Goal: Task Accomplishment & Management: Use online tool/utility

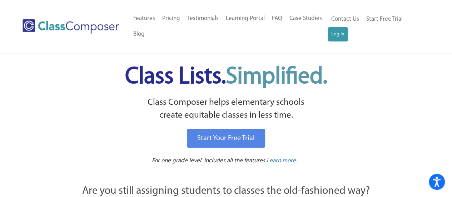
click at [322, 42] on ul "Home Old Features Pricing Testimonials Learning Portal FAQ Case Studies Blog Co…" at bounding box center [229, 26] width 198 height 31
click at [331, 39] on link "Log In" at bounding box center [337, 34] width 20 height 14
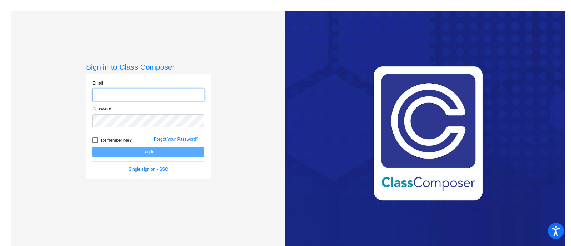
type input "[PERSON_NAME][EMAIL_ADDRESS][DOMAIN_NAME]"
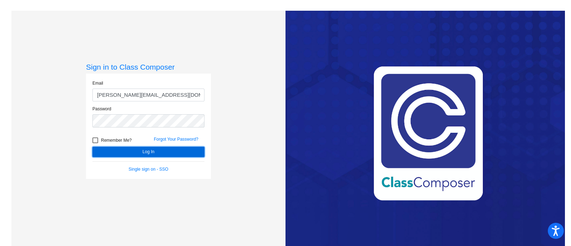
click at [132, 150] on button "Log In" at bounding box center [148, 152] width 112 height 10
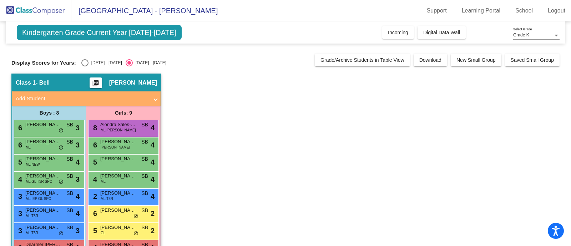
click at [134, 33] on span "Kindergarten Grade Current Year 2024-2025" at bounding box center [99, 32] width 165 height 15
click at [296, 40] on div "Kindergarten Grade Current Year 2024-2025 Add, Move, or Retain Students Off On …" at bounding box center [285, 32] width 559 height 22
click at [402, 30] on span "Incoming" at bounding box center [398, 33] width 20 height 6
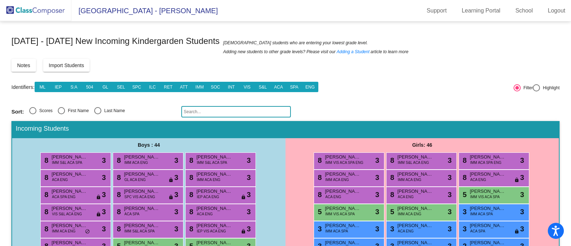
click at [237, 110] on input "text" at bounding box center [236, 111] width 110 height 11
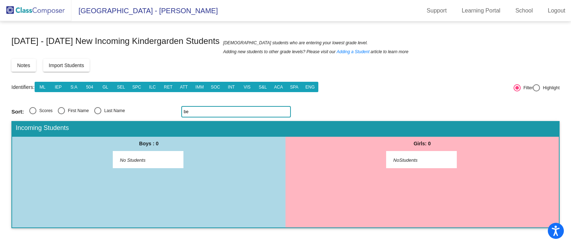
type input "b"
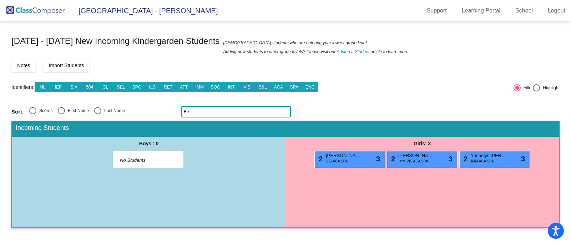
type input "B"
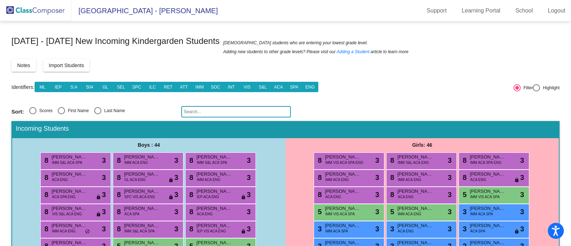
drag, startPoint x: 237, startPoint y: 110, endPoint x: 335, endPoint y: 104, distance: 97.6
click at [335, 104] on div "2025 - 2026 New Incoming Kindergarden Students New students who are entering yo…" at bounding box center [285, 235] width 548 height 407
click at [359, 96] on mat-toolbar-row "Identifiers: ML IEP S:A 504 GL SEL SPC ILC RET ATT IMM SOC INT VIS S&L ACA SPA …" at bounding box center [261, 86] width 500 height 23
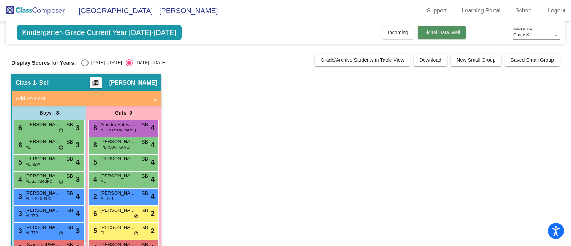
click at [437, 38] on button "Digital Data Wall" at bounding box center [442, 32] width 48 height 13
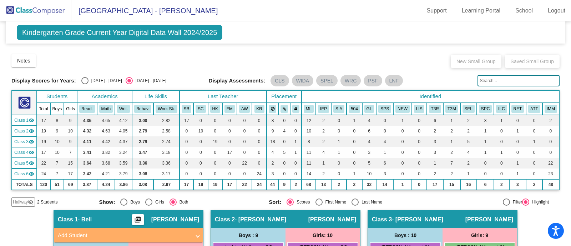
click at [59, 7] on img at bounding box center [35, 10] width 71 height 21
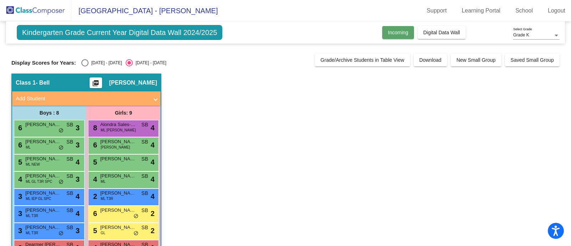
click at [394, 33] on span "Incoming" at bounding box center [398, 33] width 20 height 6
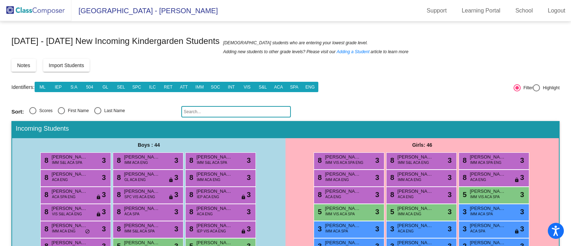
click at [427, 47] on div "2025 - 2026 New Incoming Kindergarden Students New students who are entering yo…" at bounding box center [285, 43] width 548 height 23
click at [525, 14] on link "School" at bounding box center [524, 10] width 29 height 11
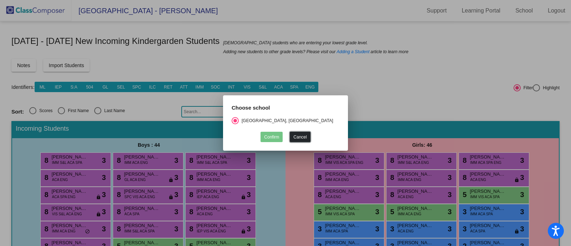
click at [303, 136] on button "Cancel" at bounding box center [300, 137] width 20 height 10
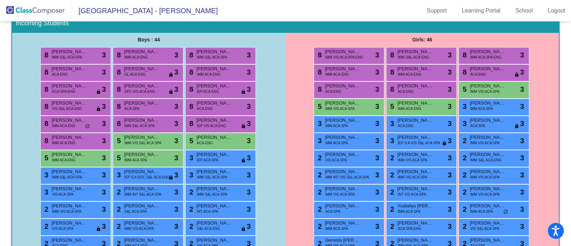
scroll to position [192, 0]
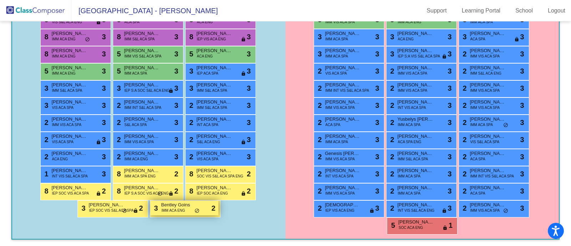
click at [179, 208] on span "IMM ACA ENG" at bounding box center [174, 210] width 24 height 5
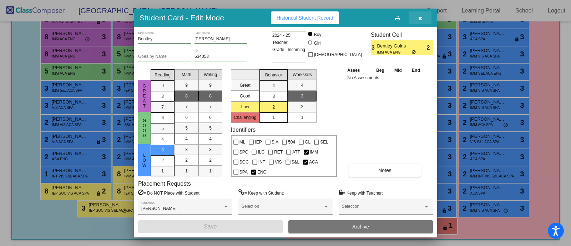
click at [423, 19] on button "button" at bounding box center [420, 17] width 23 height 13
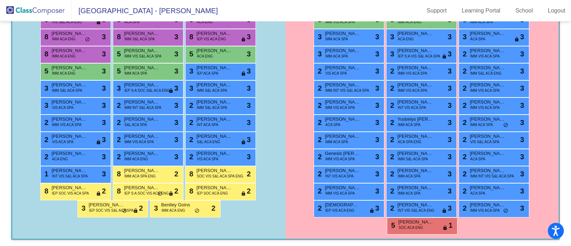
click at [265, 80] on div "8 Jay'zler Velasquez-Chum IMM S&L ACA SPA lock do_not_disturb_alt 3 8 Kevin Mah…" at bounding box center [148, 88] width 273 height 257
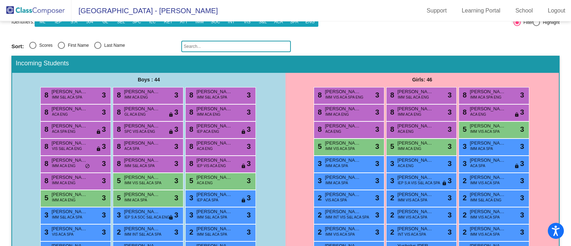
scroll to position [0, 0]
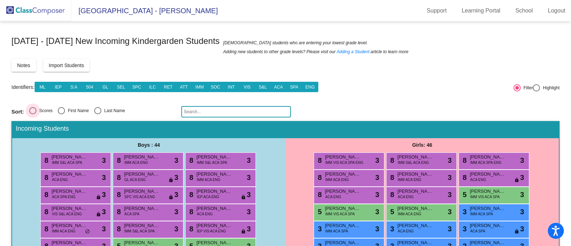
click at [31, 109] on div "Select an option" at bounding box center [32, 110] width 7 height 7
click at [32, 114] on input "Scores" at bounding box center [32, 114] width 0 height 0
radio input "true"
click at [43, 88] on button "ML" at bounding box center [43, 87] width 16 height 10
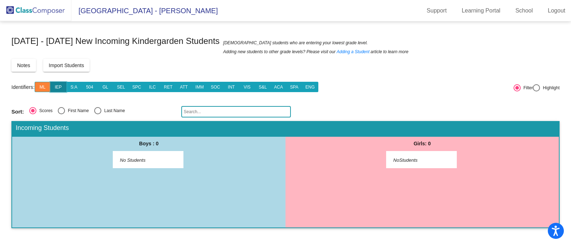
click at [62, 82] on button "IEP" at bounding box center [58, 87] width 16 height 10
